Goal: Use online tool/utility: Use online tool/utility

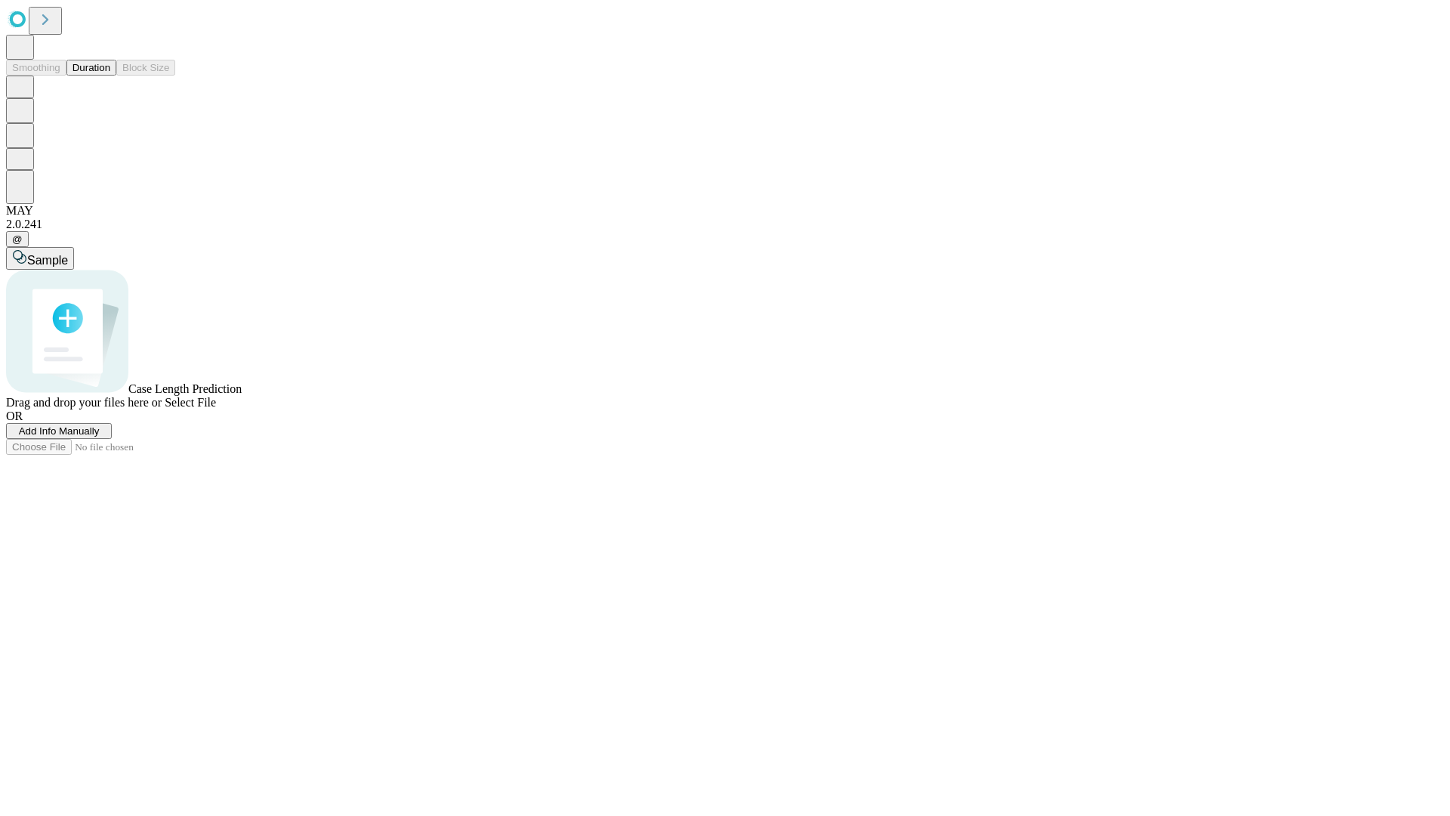
click at [216, 409] on span "Select File" at bounding box center [190, 402] width 51 height 13
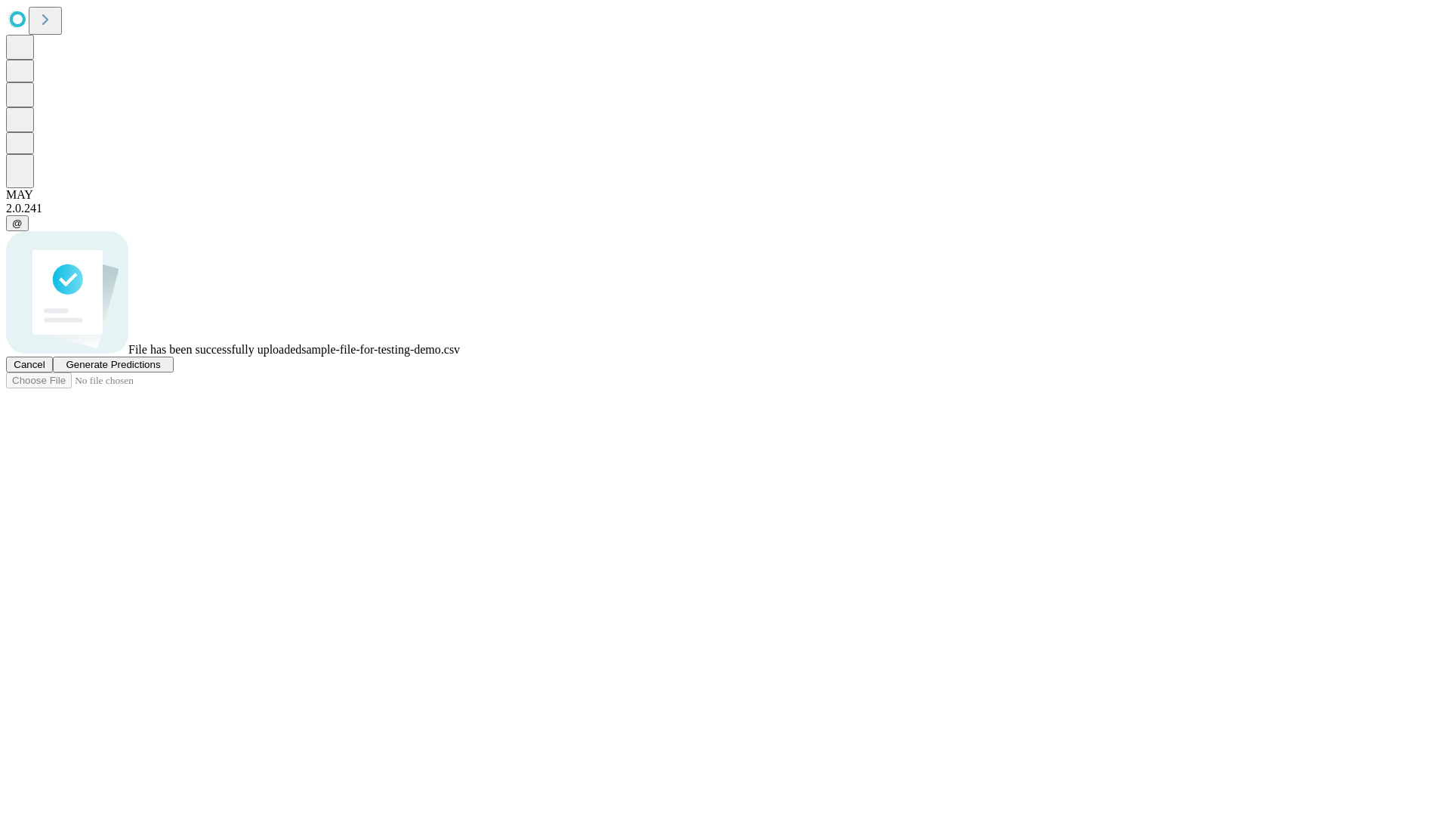
click at [160, 370] on span "Generate Predictions" at bounding box center [113, 364] width 94 height 11
